Goal: Information Seeking & Learning: Understand process/instructions

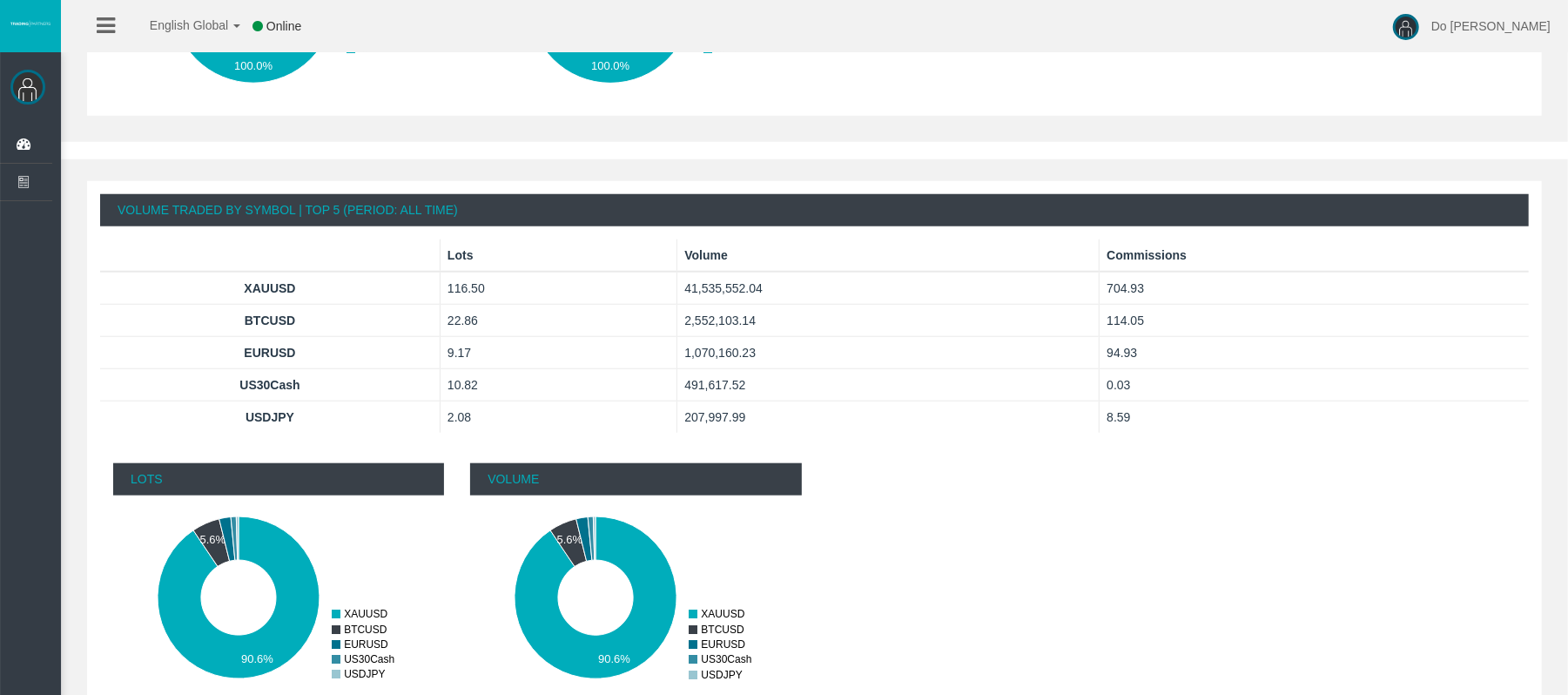
scroll to position [1105, 0]
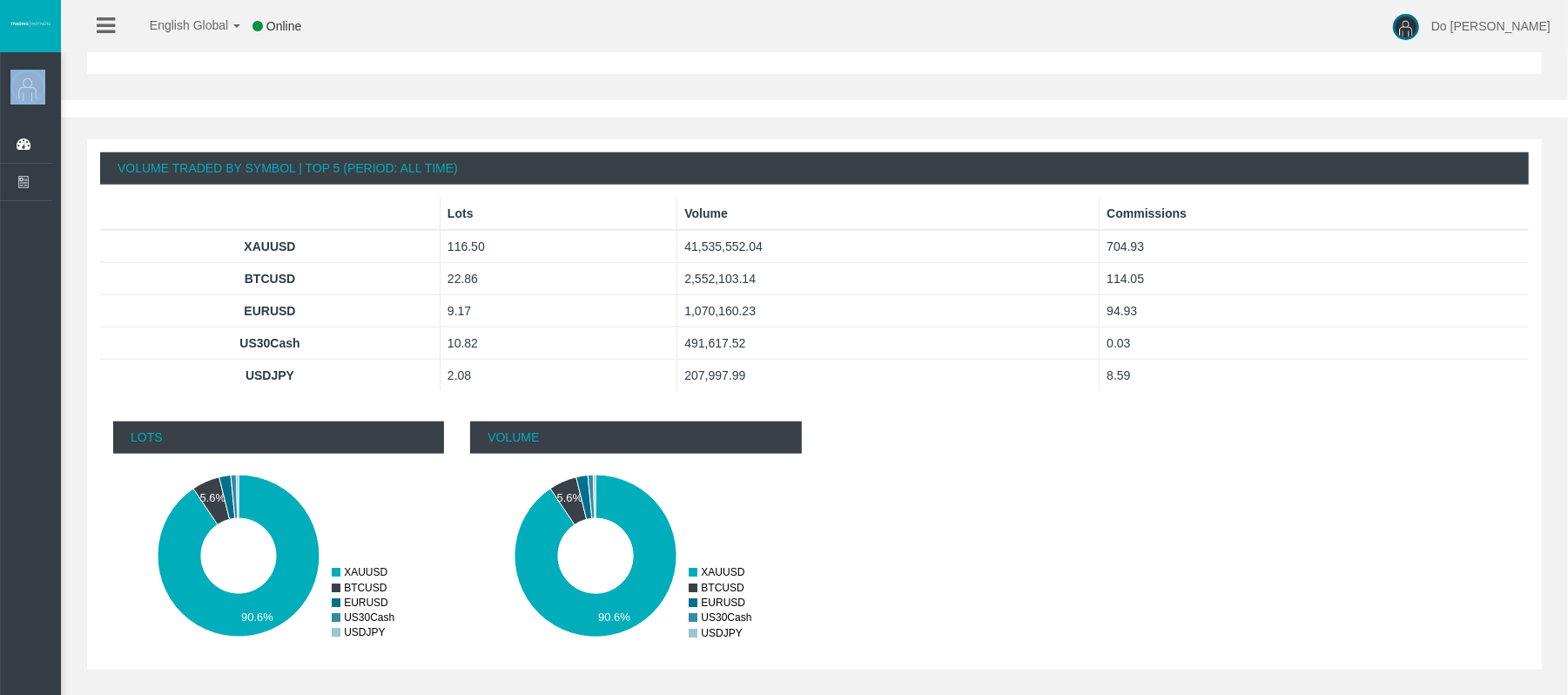
drag, startPoint x: 43, startPoint y: 79, endPoint x: 30, endPoint y: 91, distance: 17.7
click at [38, 87] on div at bounding box center [22, 78] width 45 height 35
click at [28, 94] on img at bounding box center [28, 87] width 35 height 35
click at [98, 25] on icon at bounding box center [106, 25] width 18 height 22
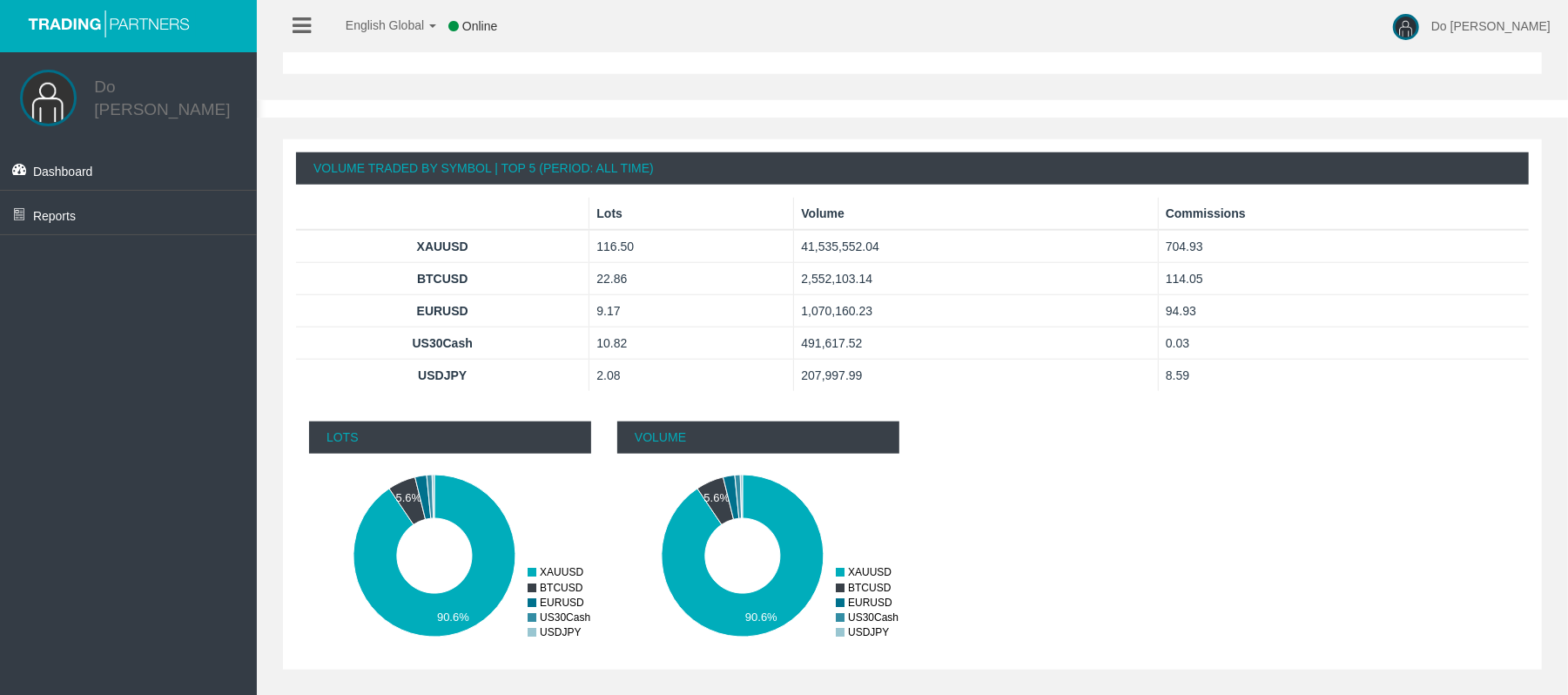
scroll to position [756, 0]
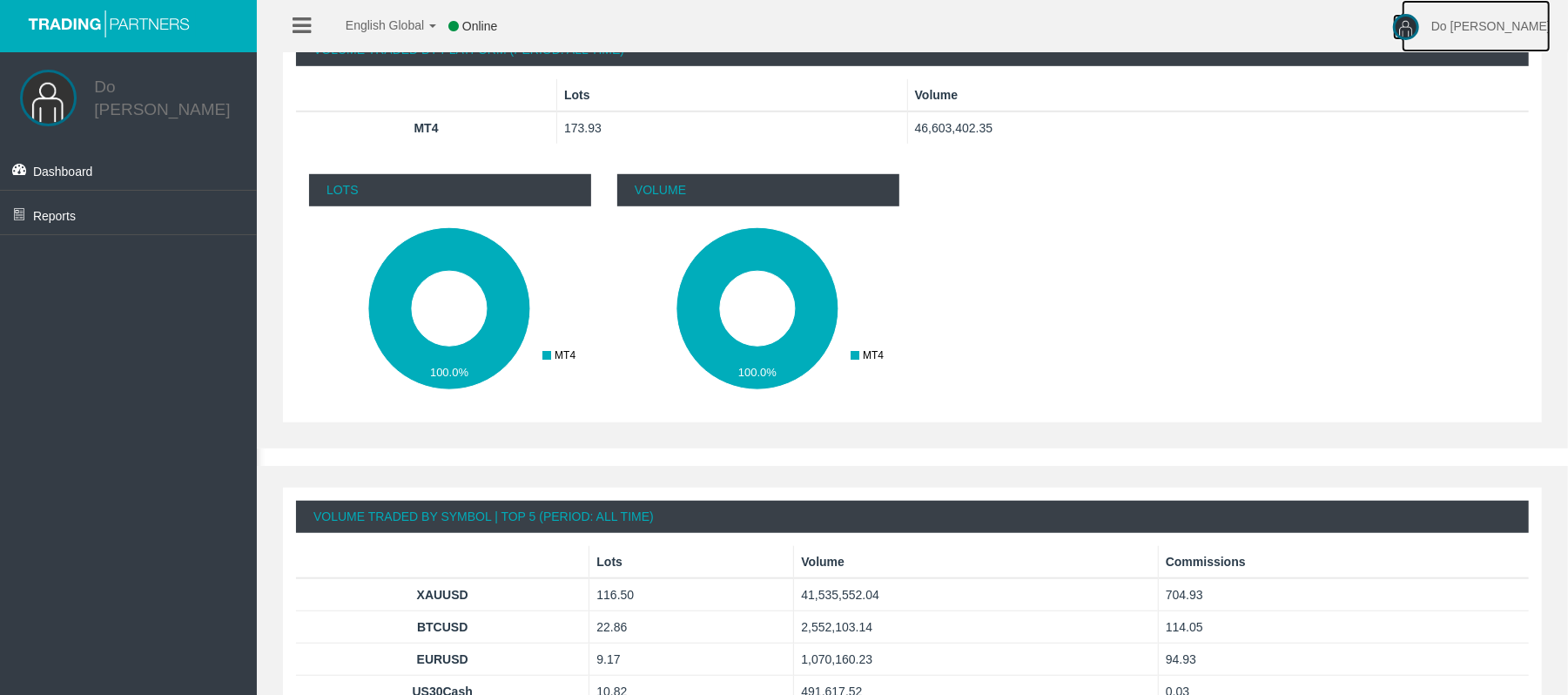
click at [1531, 35] on link "Do [PERSON_NAME]" at bounding box center [1476, 26] width 149 height 52
click at [1524, 49] on link "Do [PERSON_NAME]" at bounding box center [1476, 26] width 149 height 52
click at [1517, 26] on span "Do [PERSON_NAME]" at bounding box center [1491, 26] width 119 height 14
click at [1507, 71] on link "Help" at bounding box center [1476, 70] width 157 height 37
click at [1494, 28] on link "Do [PERSON_NAME]" at bounding box center [1476, 26] width 149 height 52
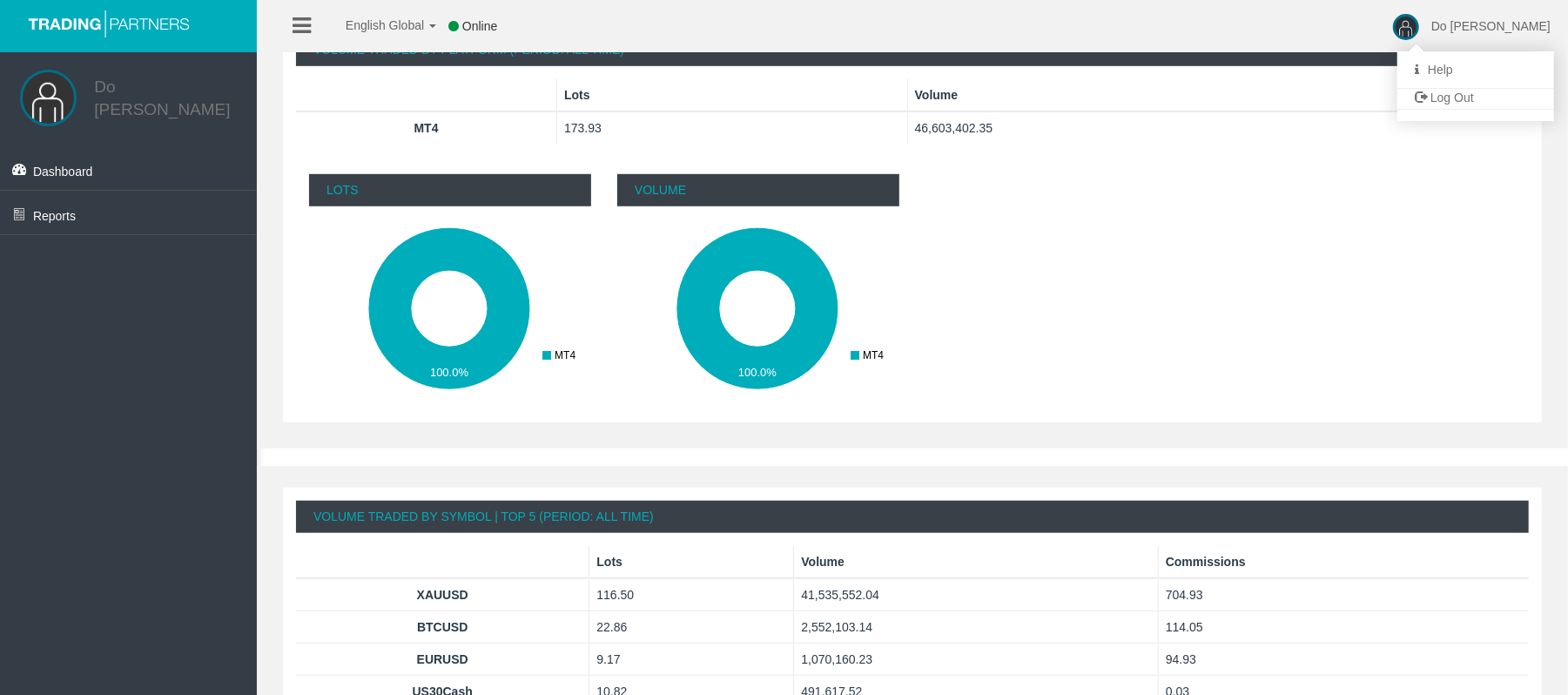
drag, startPoint x: 1482, startPoint y: 73, endPoint x: 1499, endPoint y: 71, distance: 17.1
click at [1487, 73] on link "Help" at bounding box center [1476, 70] width 157 height 37
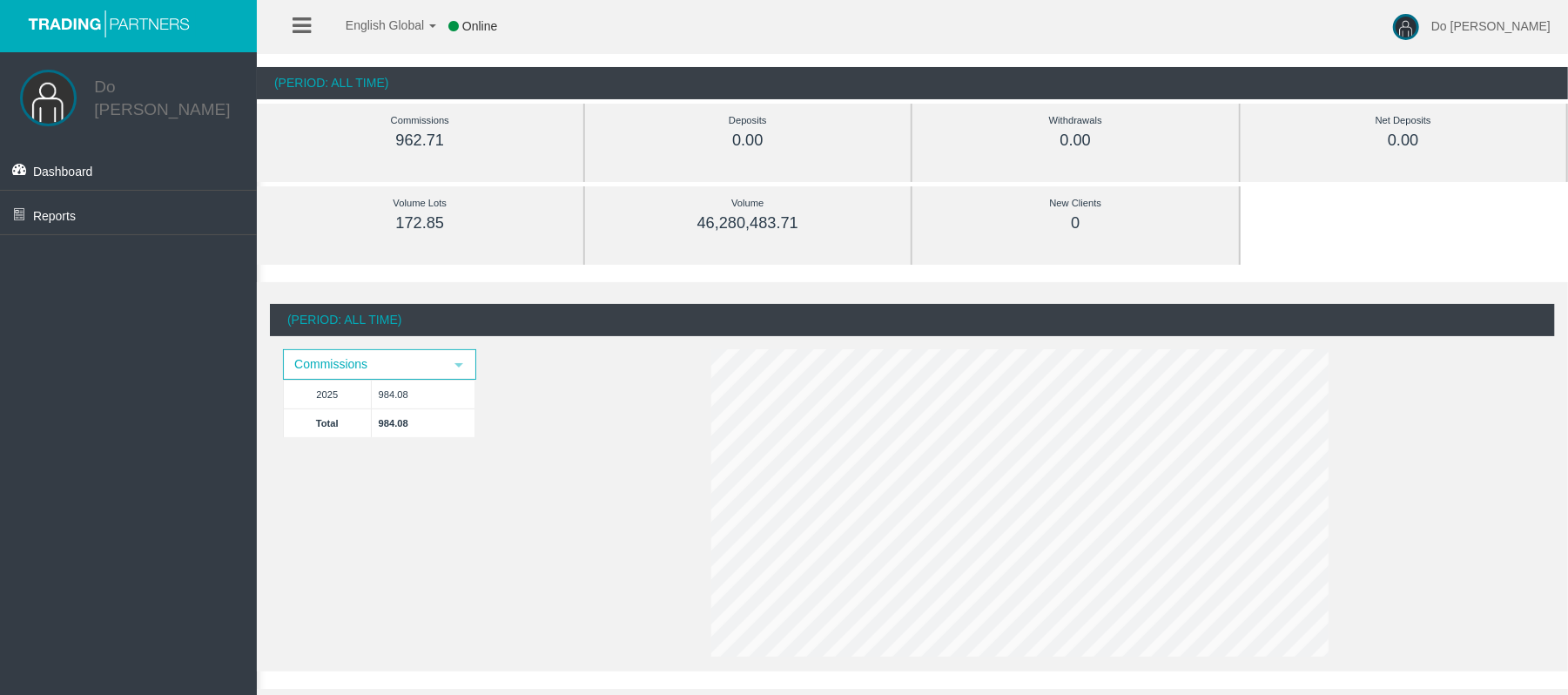
scroll to position [0, 0]
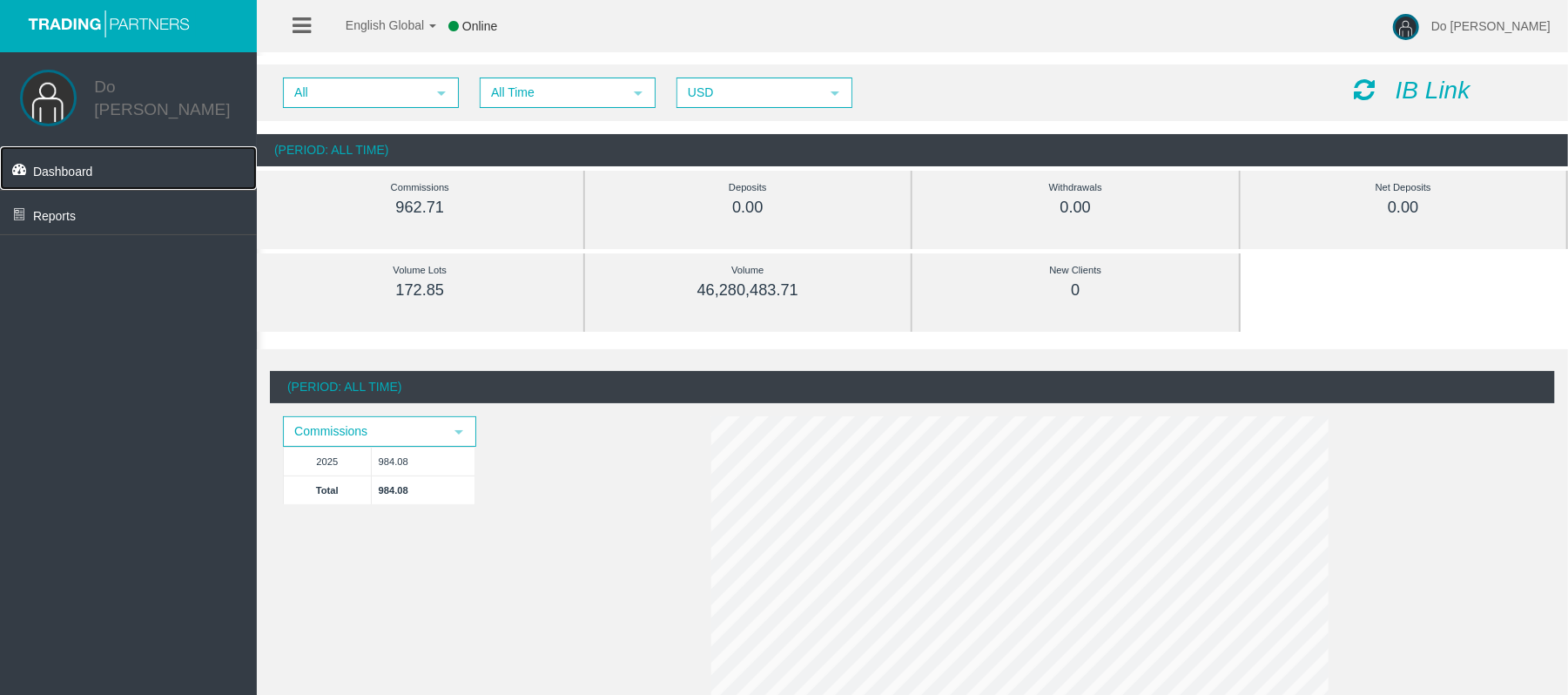
click at [84, 164] on span "Dashboard" at bounding box center [62, 171] width 60 height 14
